Goal: Register for event/course

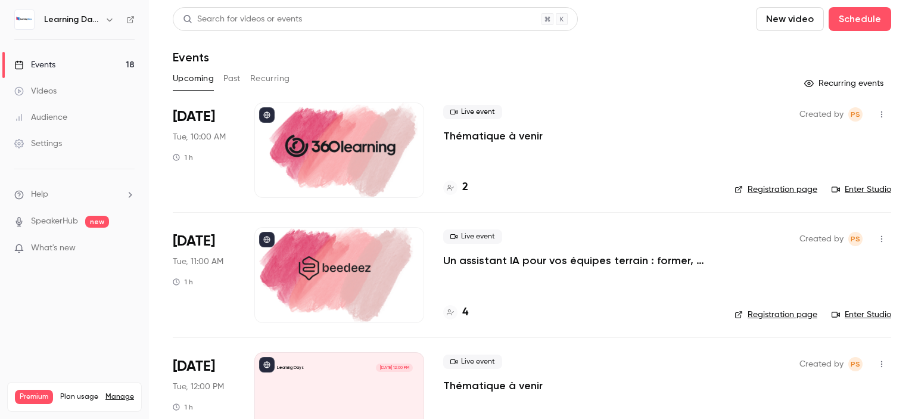
click at [133, 21] on icon at bounding box center [130, 19] width 8 height 8
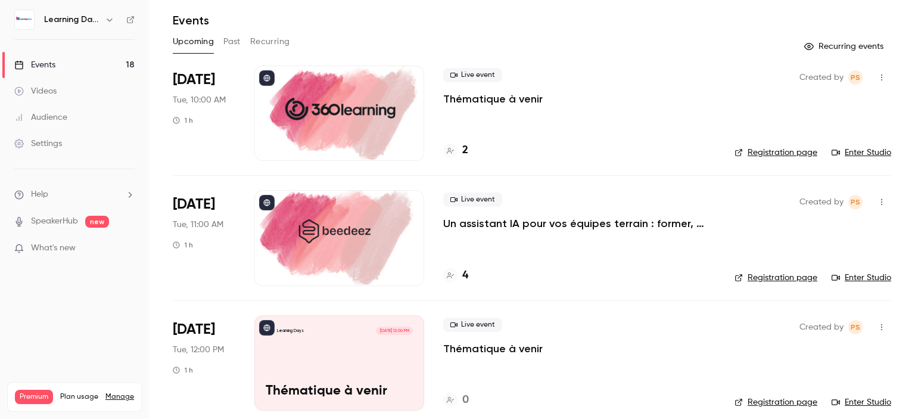
scroll to position [31, 0]
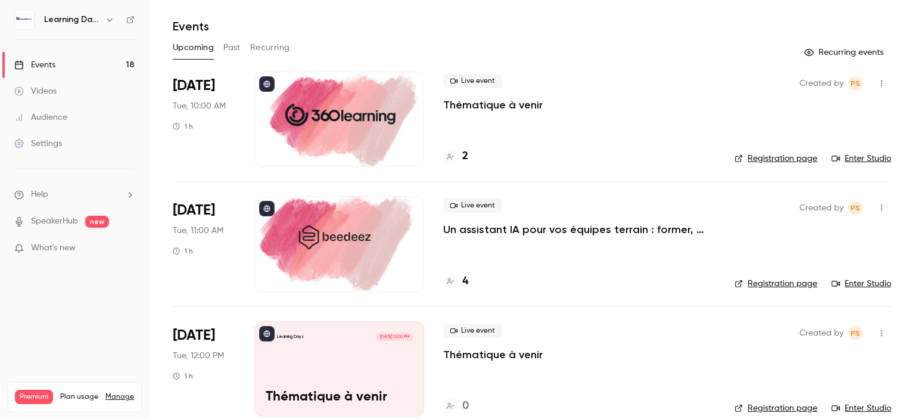
click at [544, 235] on p "Un assistant IA pour vos équipes terrain : former, accompagner et transformer l…" at bounding box center [579, 229] width 272 height 14
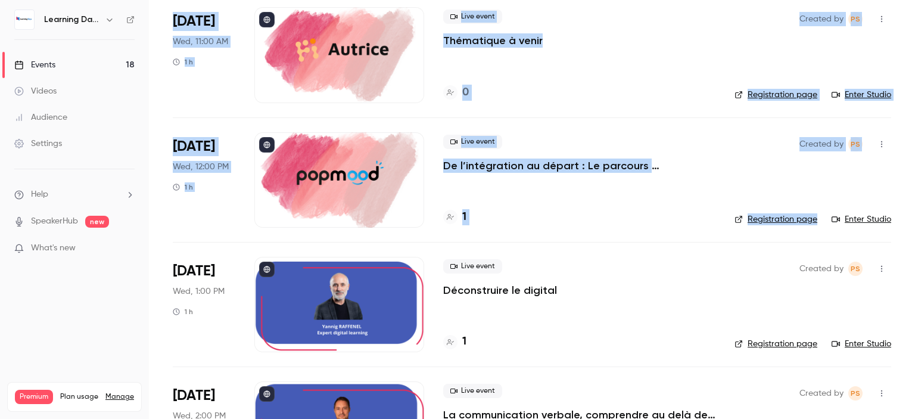
scroll to position [1035, 0]
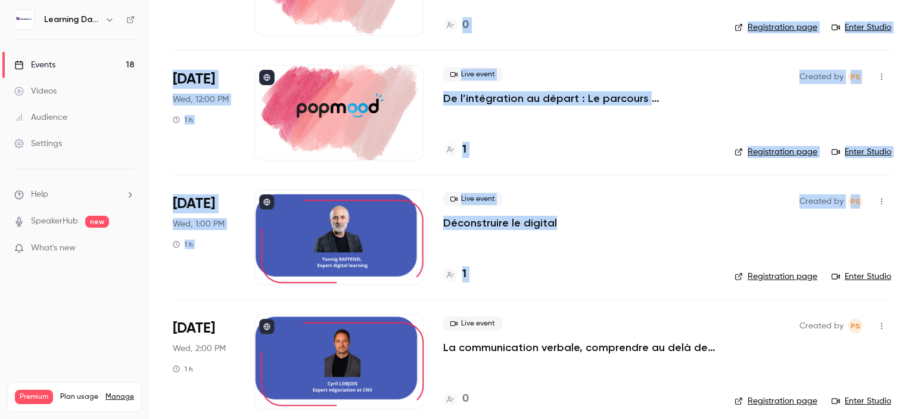
drag, startPoint x: 915, startPoint y: 35, endPoint x: 915, endPoint y: 212, distance: 177.0
click at [915, 212] on main "Search for videos or events New video Schedule Events Upcoming Past Recurring R…" at bounding box center [532, 209] width 766 height 419
click at [643, 213] on div "Live event Déconstruire le digital" at bounding box center [579, 211] width 272 height 38
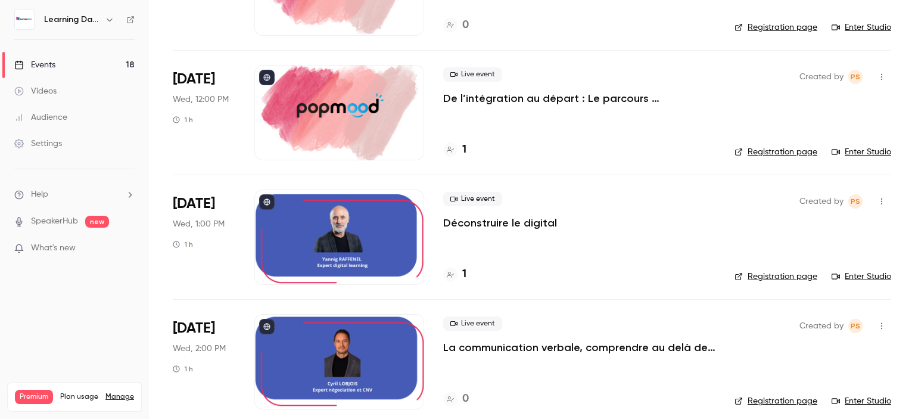
click at [863, 151] on link "Enter Studio" at bounding box center [862, 152] width 60 height 12
